Goal: Find specific page/section

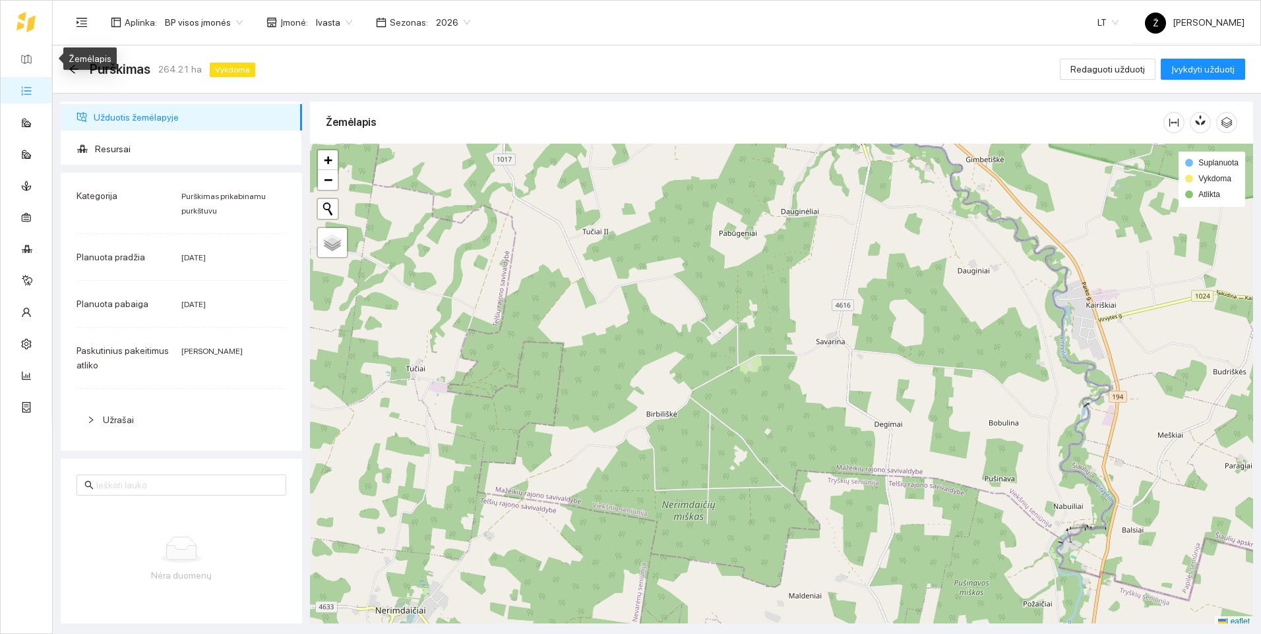
scroll to position [4, 0]
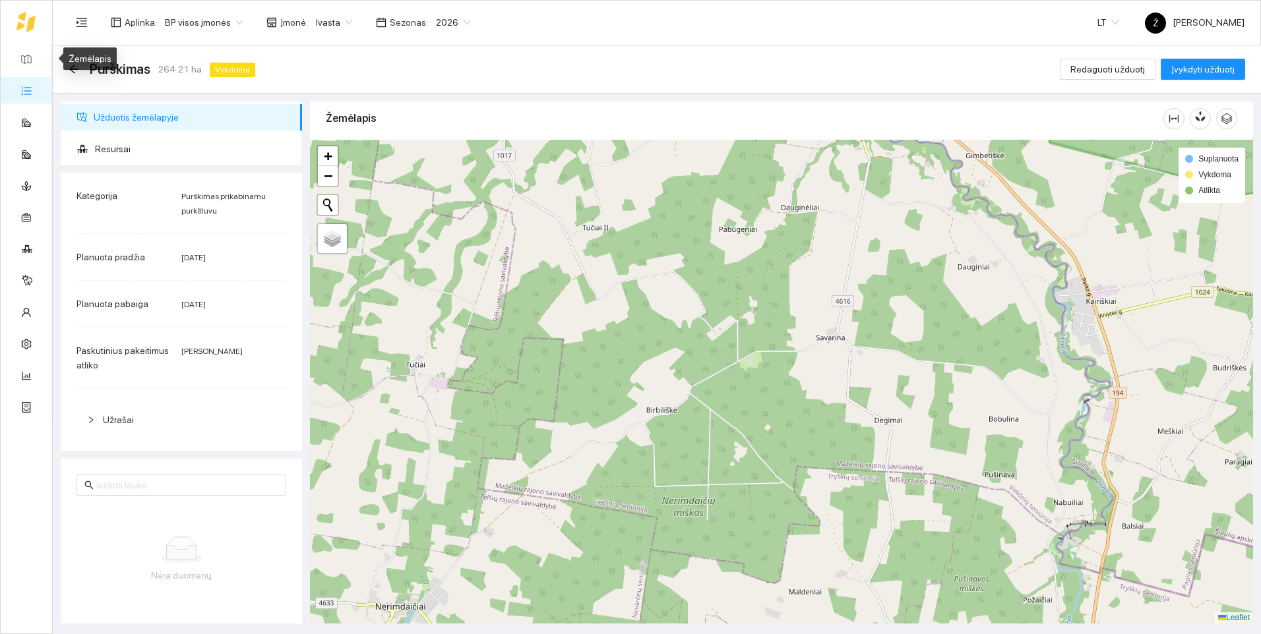
click at [43, 85] on link "Užduotys" at bounding box center [57, 90] width 39 height 11
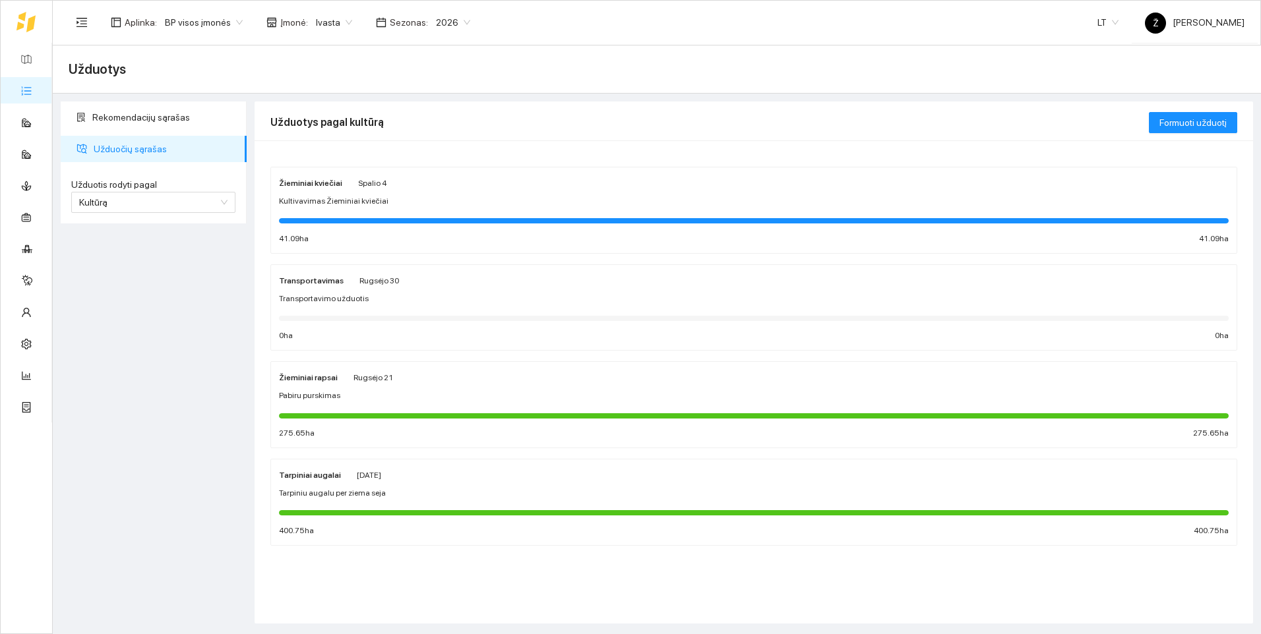
click at [338, 16] on span "Ivasta" at bounding box center [334, 23] width 36 height 20
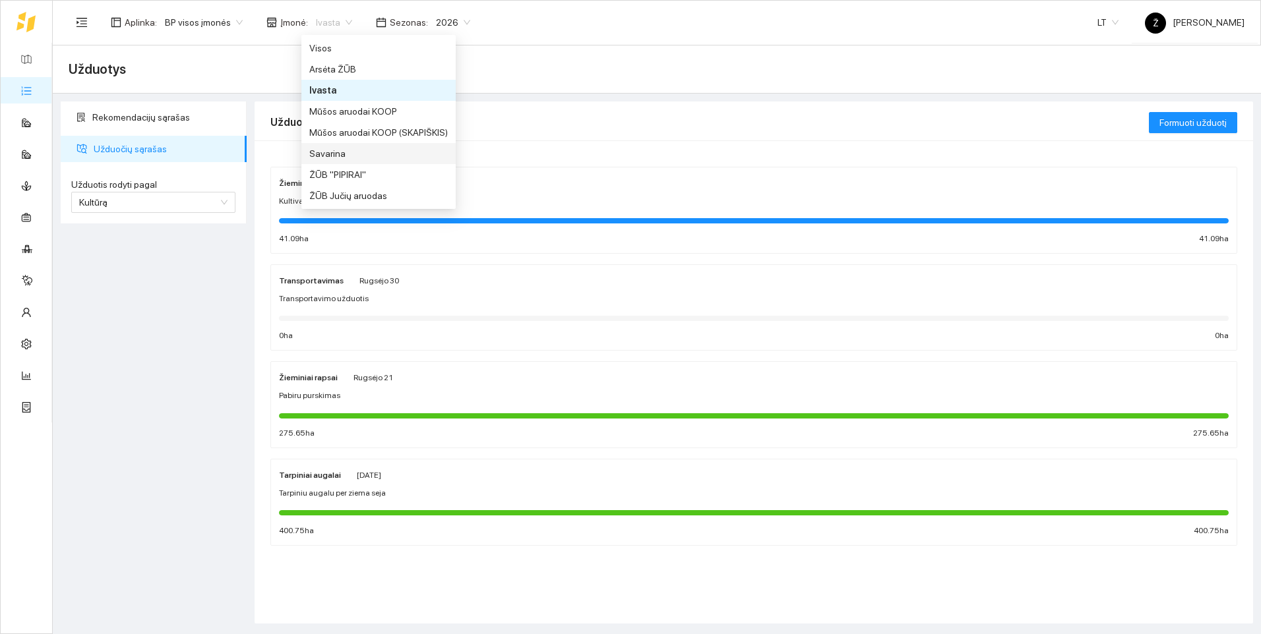
click at [343, 151] on div "Savarina" at bounding box center [378, 153] width 139 height 15
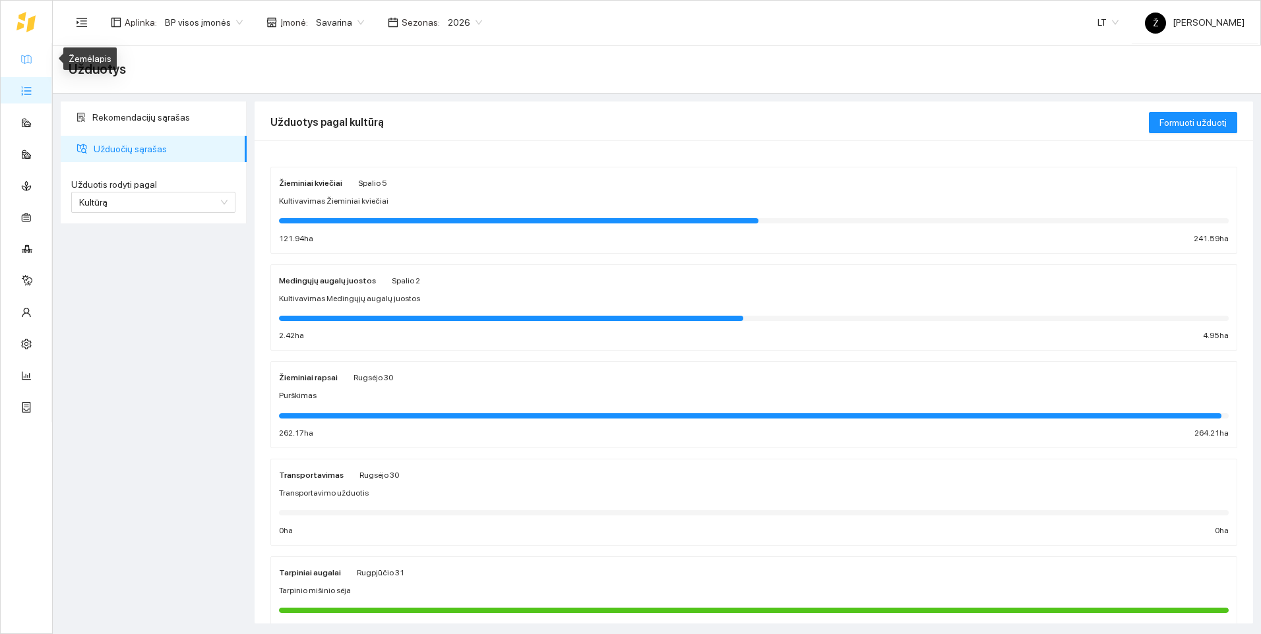
click at [38, 58] on link "Žemėlapis" at bounding box center [59, 58] width 43 height 11
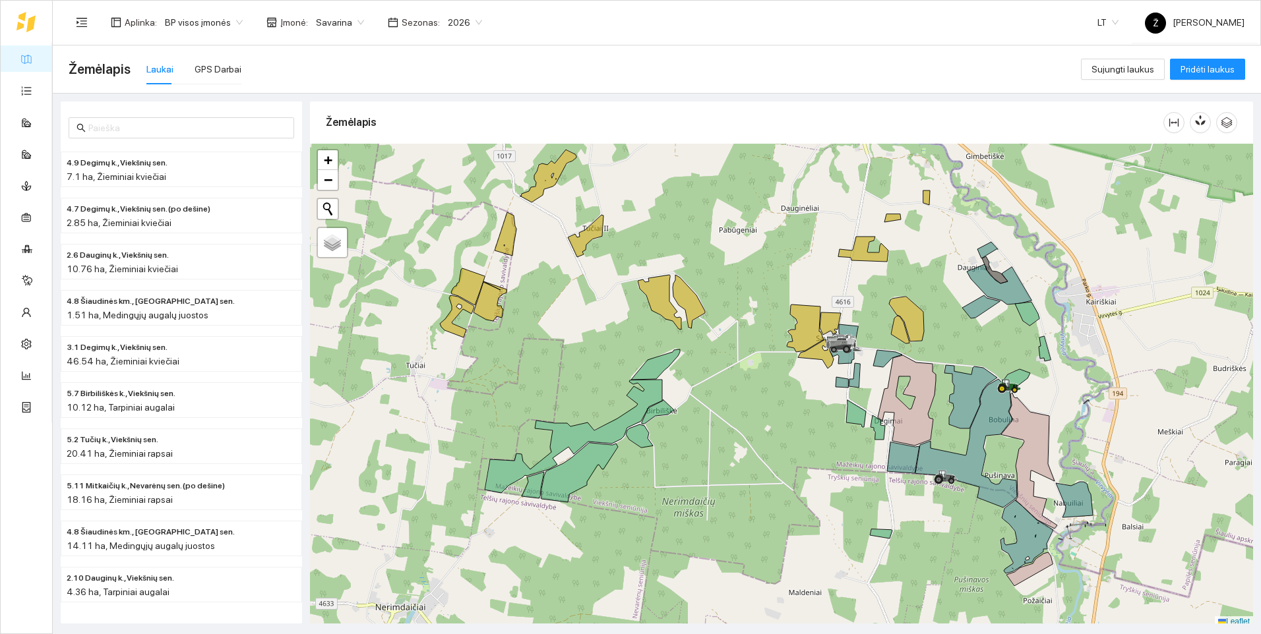
scroll to position [4, 0]
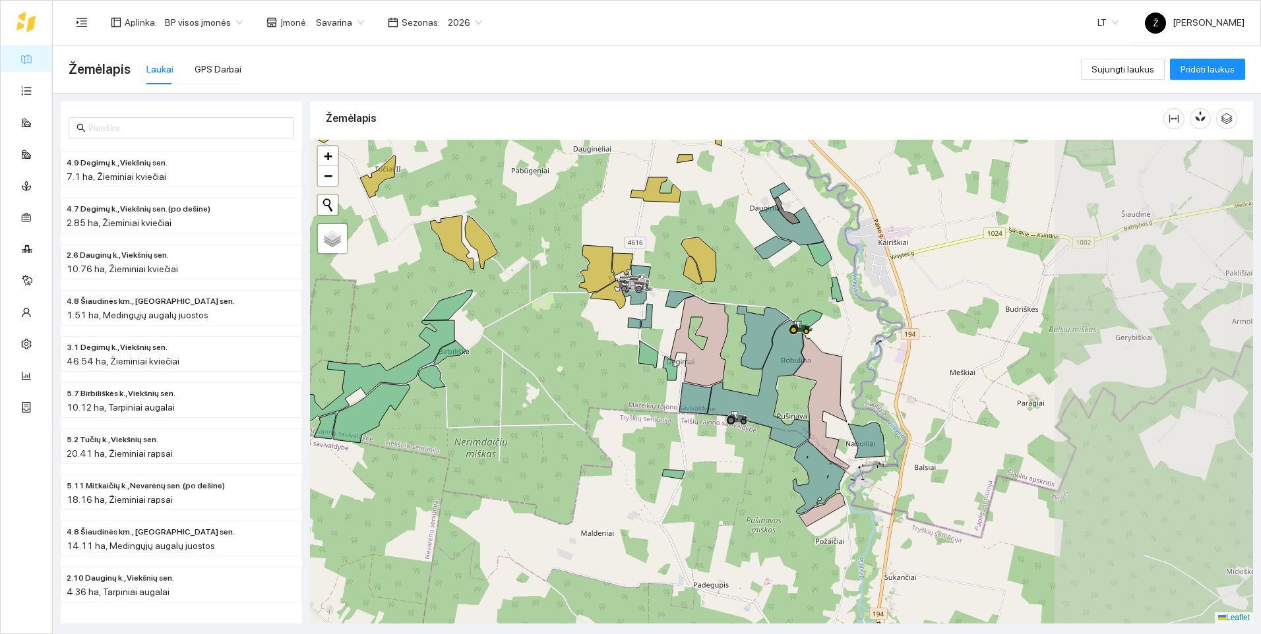
drag, startPoint x: 981, startPoint y: 348, endPoint x: 774, endPoint y: 293, distance: 215.0
click at [774, 293] on div at bounding box center [781, 382] width 943 height 484
